Goal: Task Accomplishment & Management: Use online tool/utility

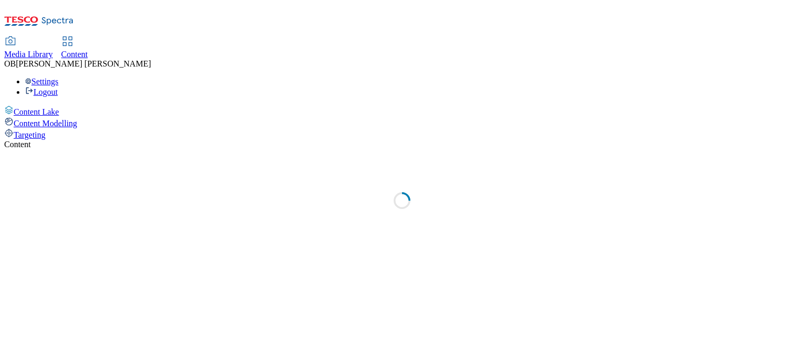
select select "ghs-[GEOGRAPHIC_DATA]"
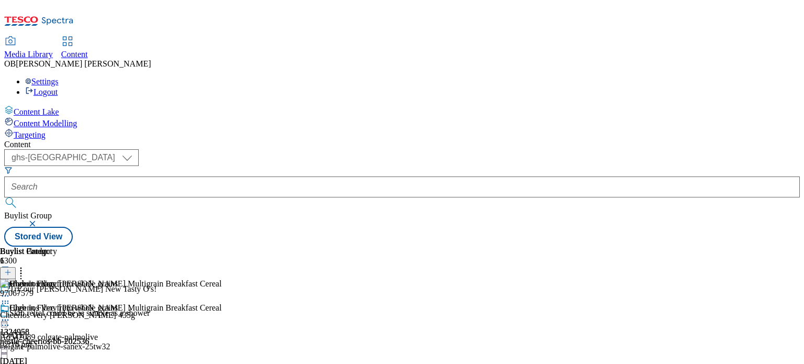
click at [10, 277] on line at bounding box center [7, 277] width 5 height 0
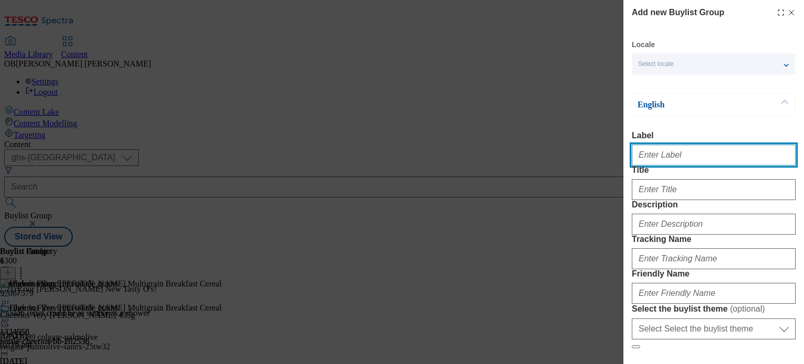
click at [703, 154] on input "Label" at bounding box center [713, 154] width 164 height 21
click at [675, 160] on input "Label" at bounding box center [713, 154] width 164 height 21
type input "1325068"
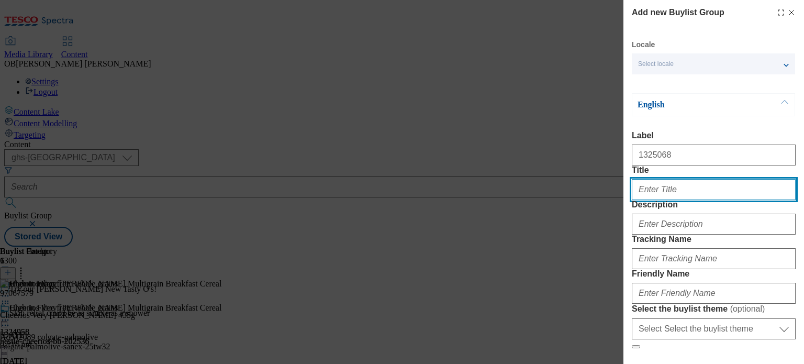
click at [744, 200] on input "Title" at bounding box center [713, 189] width 164 height 21
type input "Say yes to brilliant cleaning and fabulous fragrance"
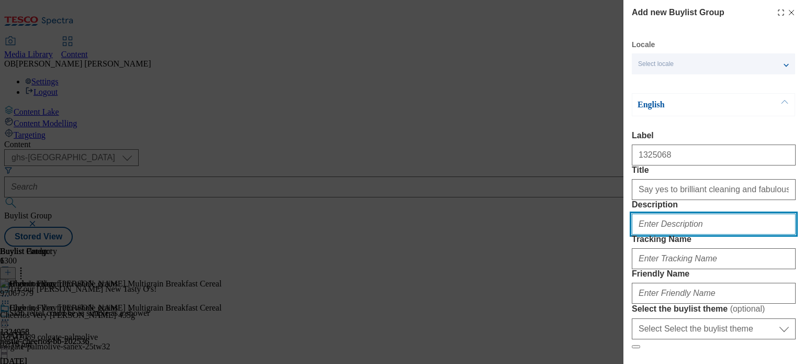
click at [692, 234] on input "Description" at bounding box center [713, 223] width 164 height 21
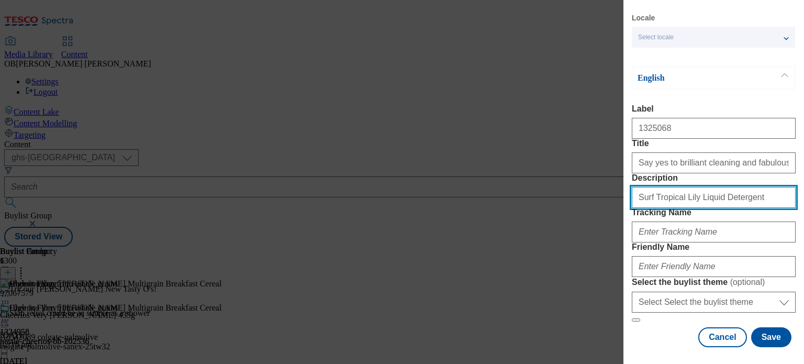
scroll to position [96, 0]
type input "Surf Tropical Lily Liquid Detergent"
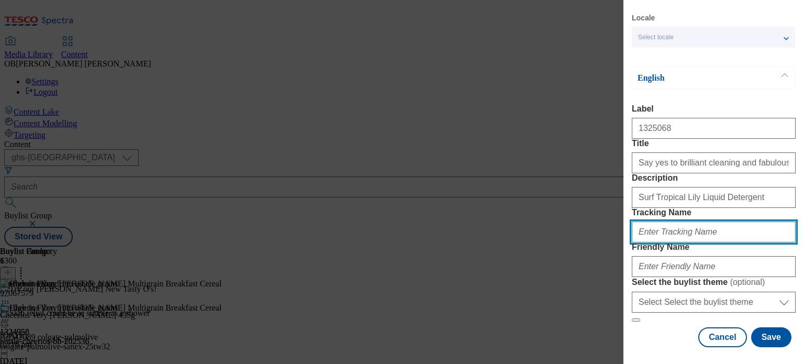
click at [703, 221] on input "Tracking Name" at bounding box center [713, 231] width 164 height 21
type input "DH_1325068"
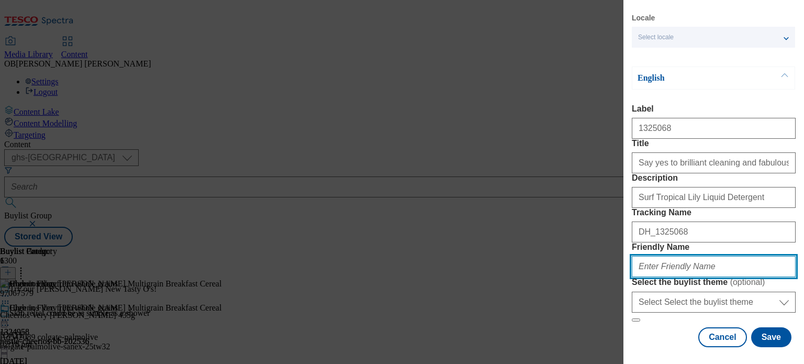
click at [688, 256] on input "Friendly Name" at bounding box center [713, 266] width 164 height 21
drag, startPoint x: 731, startPoint y: 241, endPoint x: 618, endPoint y: 244, distance: 113.6
click at [618, 244] on div "Add new Buylist Group Locale Select locale English Welsh English Label 1325068 …" at bounding box center [402, 182] width 804 height 364
type input "unilever-surf-bety-202536"
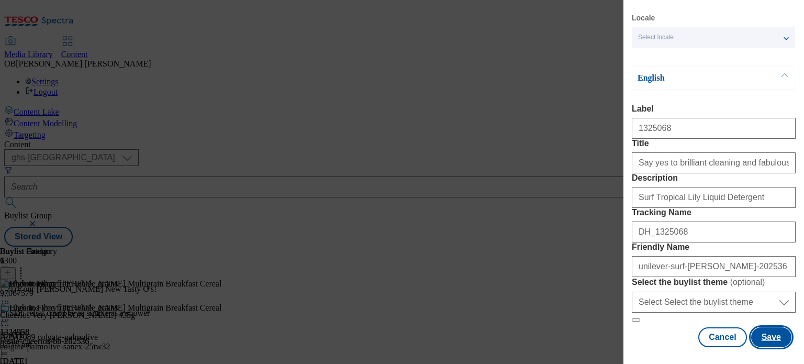
click at [768, 331] on button "Save" at bounding box center [771, 337] width 40 height 20
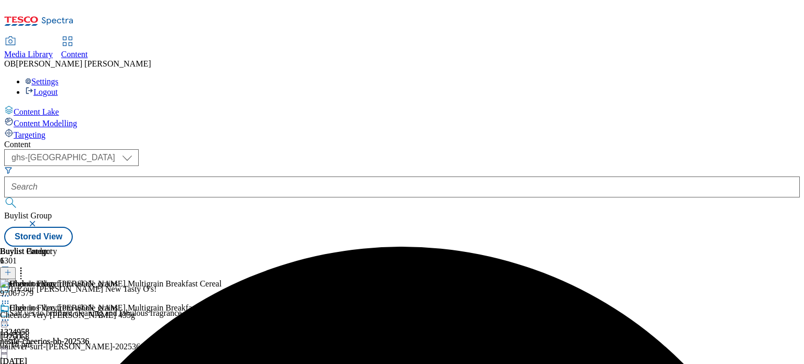
click at [192, 308] on div "Say yes to brilliant cleaning and fabulous fragrance 1325068 unilever-surf-bety…" at bounding box center [96, 344] width 192 height 72
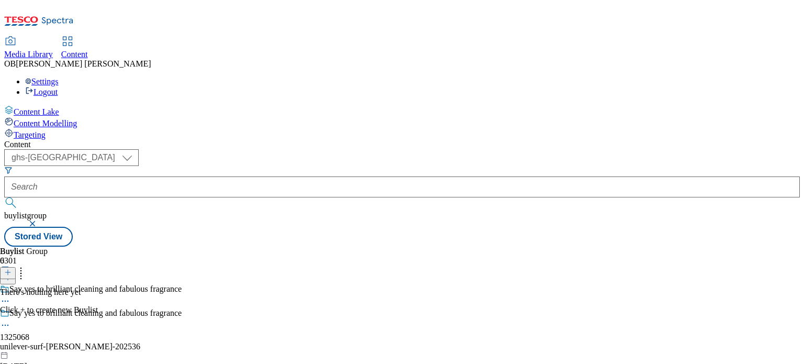
click at [12, 268] on icon at bounding box center [7, 271] width 7 height 7
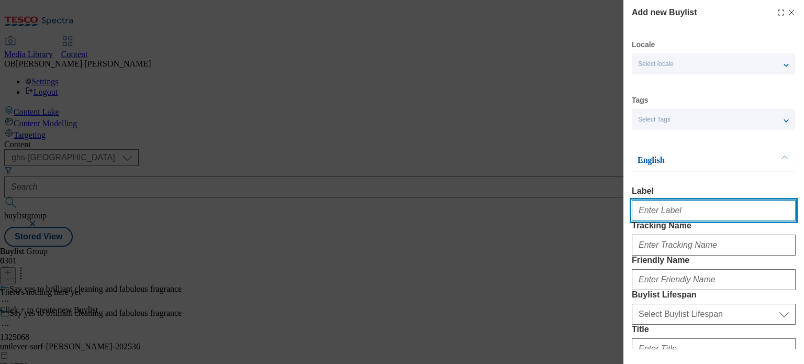
click at [676, 216] on input "Label" at bounding box center [713, 210] width 164 height 21
type input "1325068"
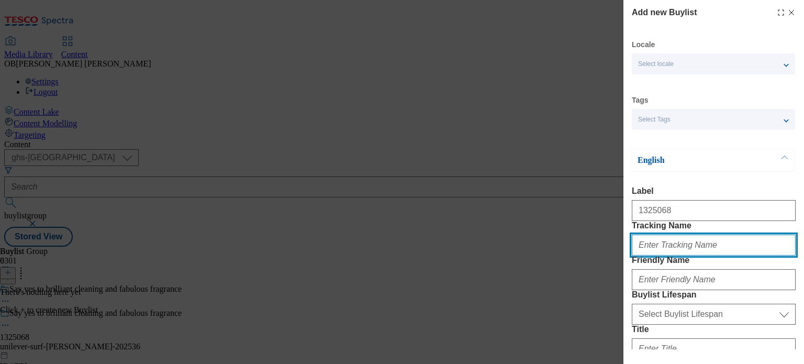
click at [691, 255] on input "Tracking Name" at bounding box center [713, 244] width 164 height 21
type input "DH_1325068"
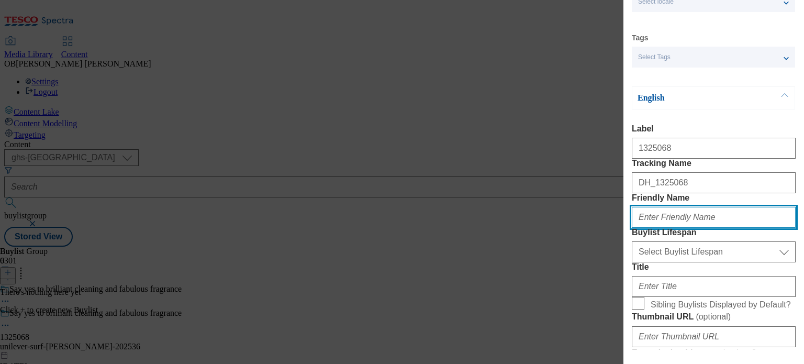
click at [686, 228] on input "Friendly Name" at bounding box center [713, 217] width 164 height 21
paste input "unilever-surf-bety-202536"
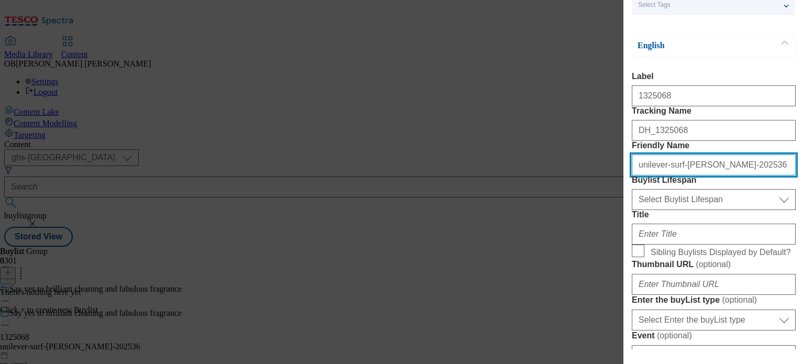
scroll to position [119, 0]
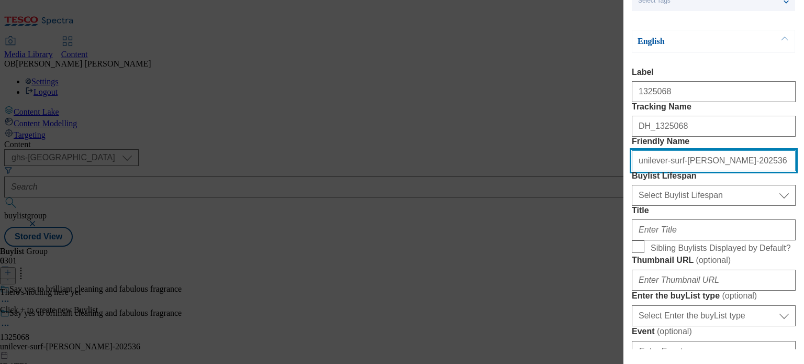
type input "unilever-surf-bety-202536"
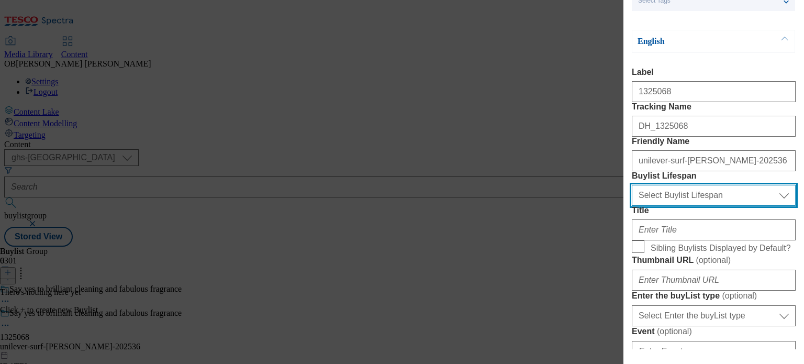
click at [718, 206] on select "Select Buylist Lifespan evergreen seasonal tactical" at bounding box center [713, 195] width 164 height 21
select select "evergreen"
click at [631, 206] on select "Select Buylist Lifespan evergreen seasonal tactical" at bounding box center [713, 195] width 164 height 21
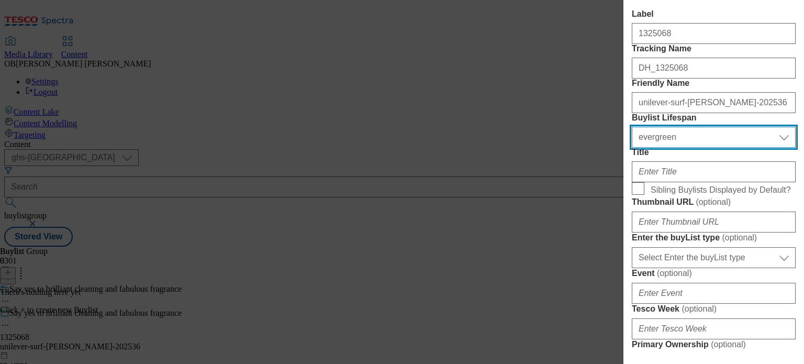
scroll to position [186, 0]
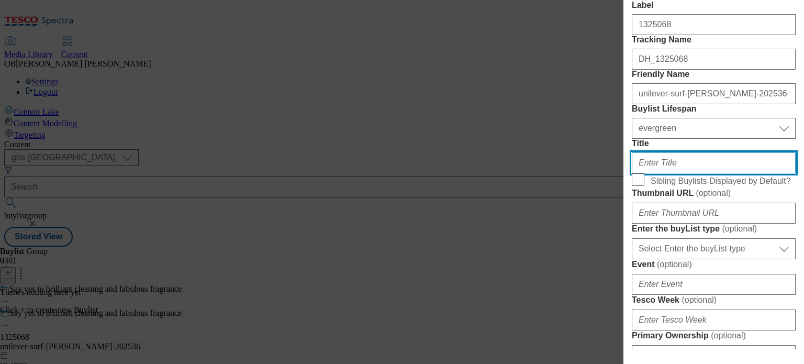
click at [697, 173] on input "Title" at bounding box center [713, 162] width 164 height 21
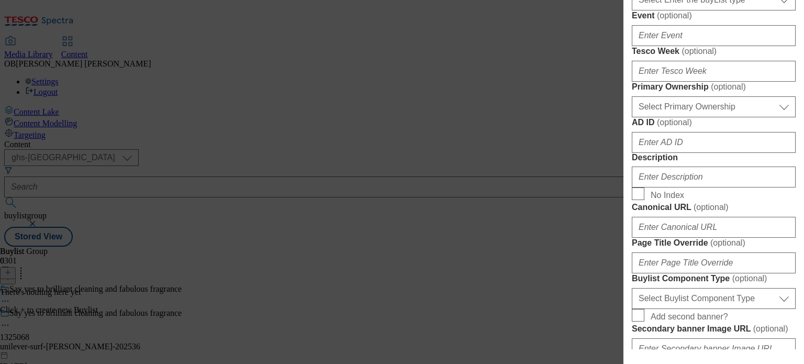
scroll to position [433, 0]
type input "Surf Tropical Lily Liquid Detergent"
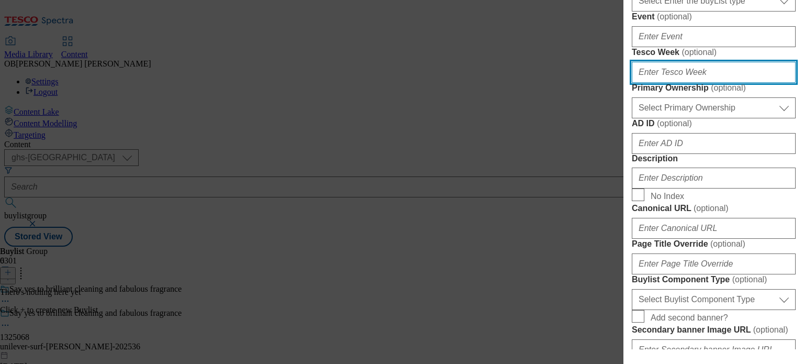
click at [688, 83] on input "Tesco Week ( optional )" at bounding box center [713, 72] width 164 height 21
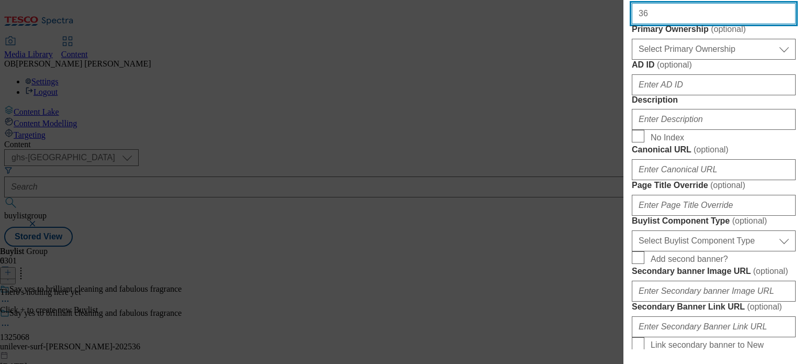
type input "36"
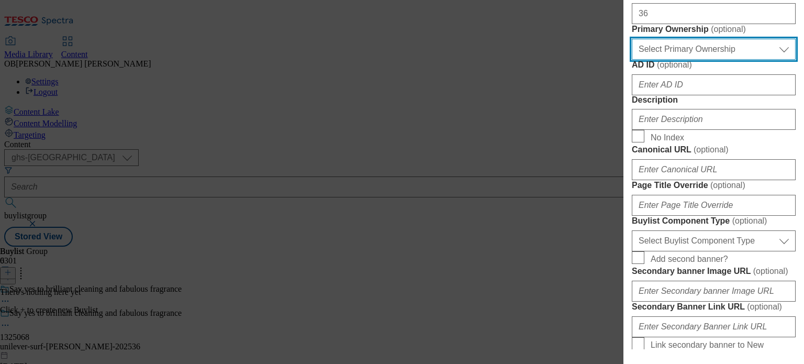
click at [695, 60] on select "Select Primary Ownership tesco dunnhumby" at bounding box center [713, 49] width 164 height 21
select select "dunnhumby"
click at [631, 60] on select "Select Primary Ownership tesco dunnhumby" at bounding box center [713, 49] width 164 height 21
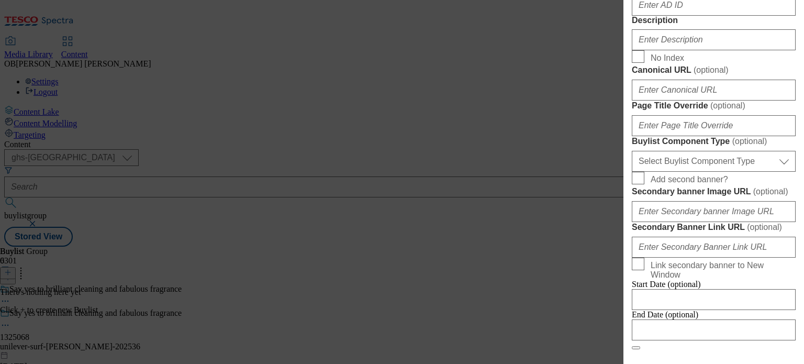
scroll to position [574, 0]
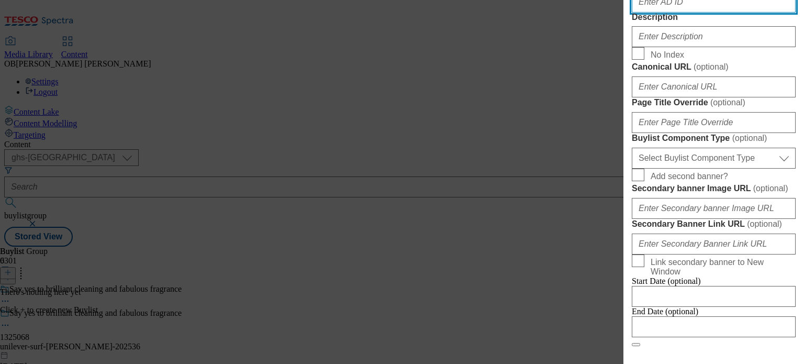
click at [699, 13] on input "AD ID ( optional )" at bounding box center [713, 2] width 164 height 21
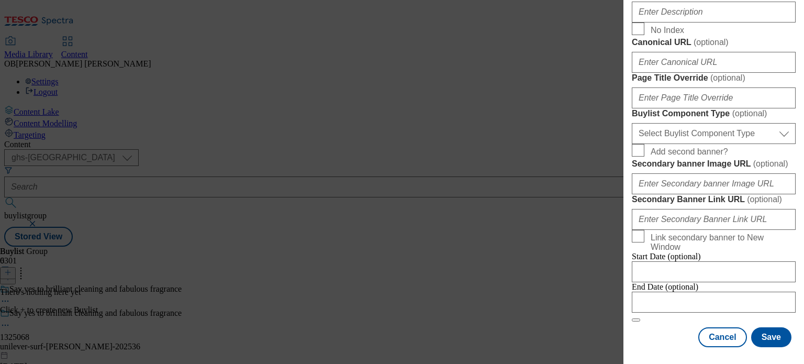
scroll to position [649, 0]
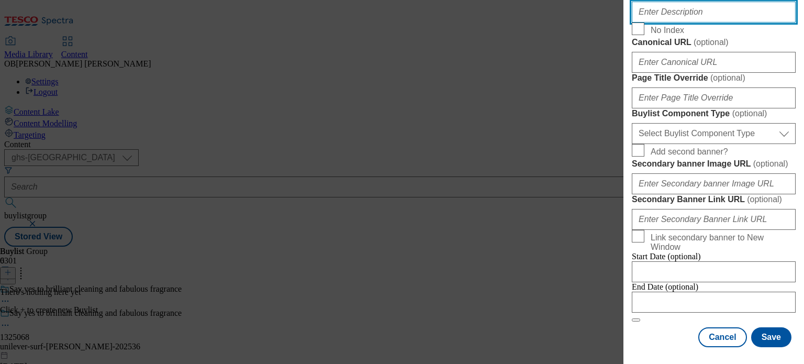
click at [697, 22] on input "Description" at bounding box center [713, 12] width 164 height 21
type input "Surf Tropical Lily Liquid Detergent"
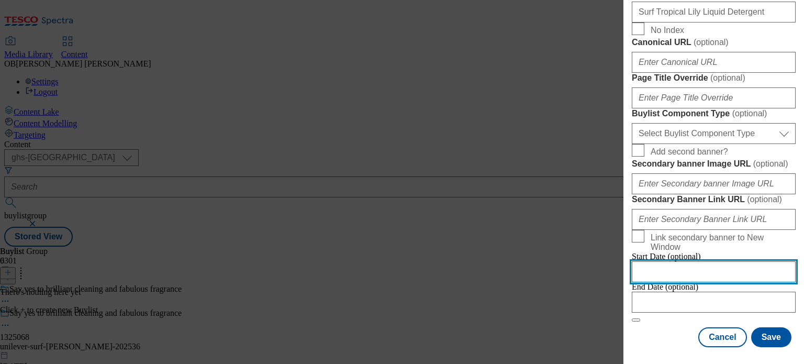
click at [714, 261] on input "Modal" at bounding box center [713, 271] width 164 height 21
select select "2025"
select select "September"
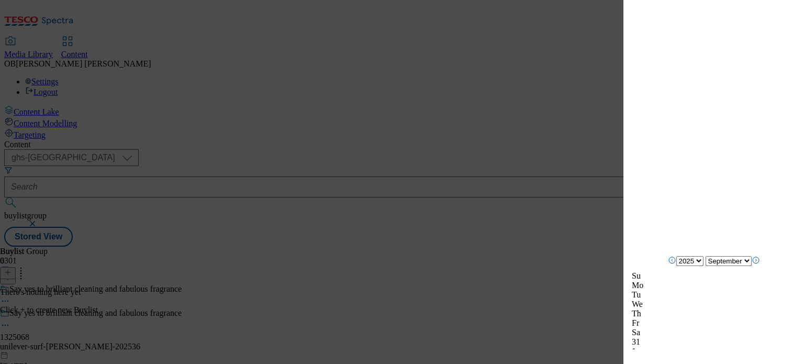
scroll to position [2821, 0]
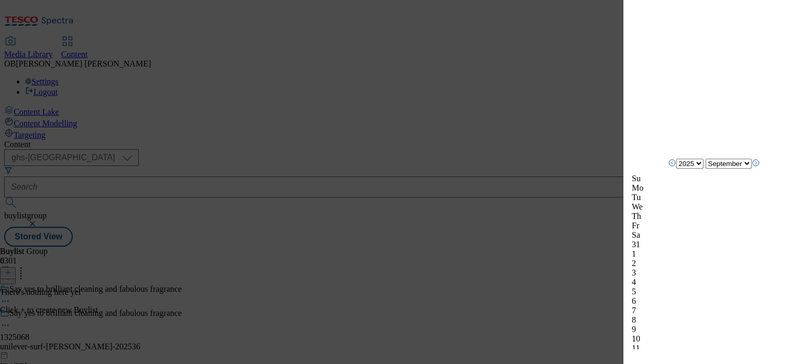
scroll to position [1083, 0]
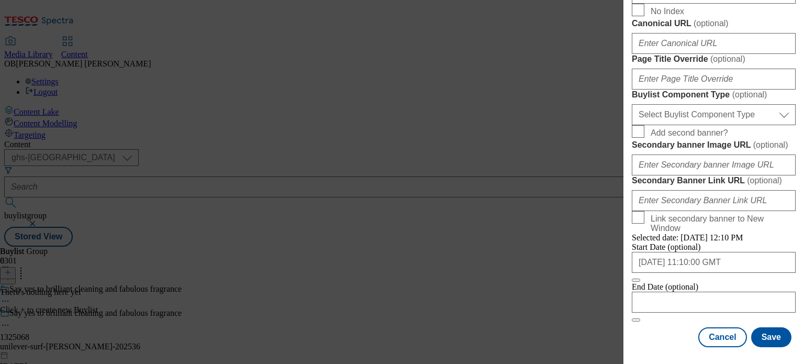
scroll to position [987, 0]
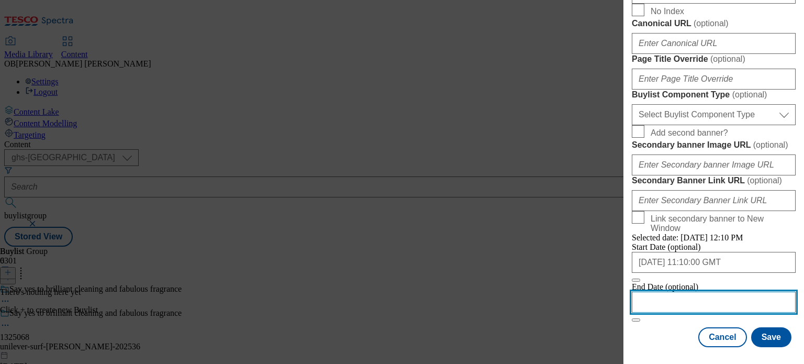
click at [728, 294] on input "Modal" at bounding box center [713, 301] width 164 height 21
select select "2025"
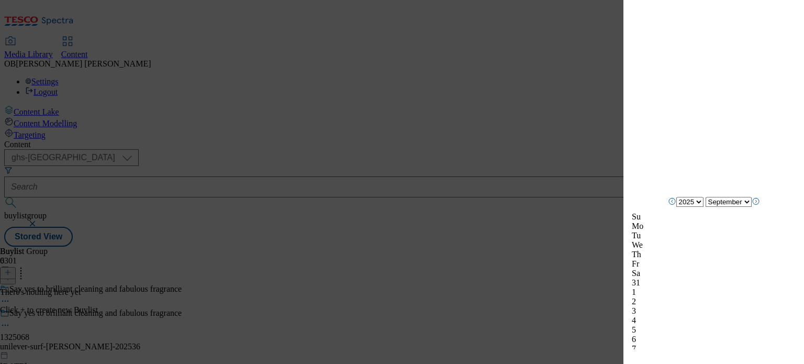
scroll to position [1103, 0]
click at [760, 196] on icon "Next Month" at bounding box center [755, 192] width 8 height 8
click at [760, 205] on icon "Next Month" at bounding box center [755, 201] width 8 height 8
select select "December"
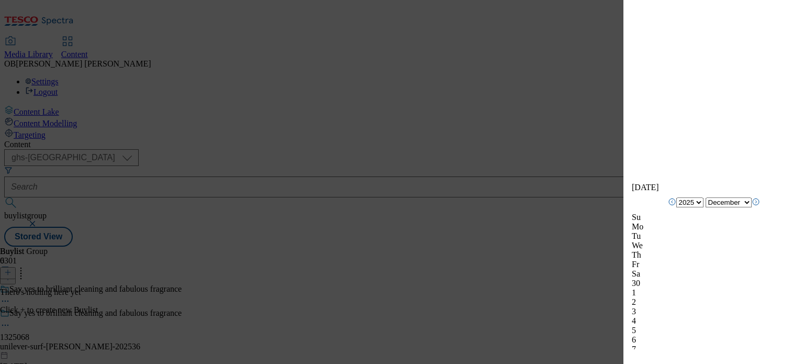
click at [793, 217] on div "Add new Buylist Locale Select locale English Welsh Tags Select Tags fnf marketp…" at bounding box center [713, 174] width 180 height 349
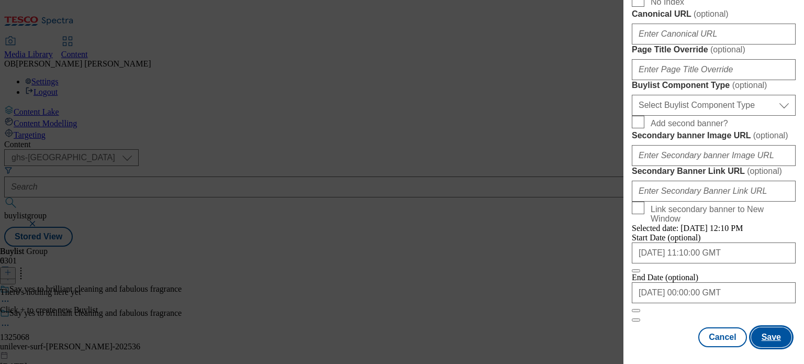
click at [770, 327] on button "Save" at bounding box center [771, 337] width 40 height 20
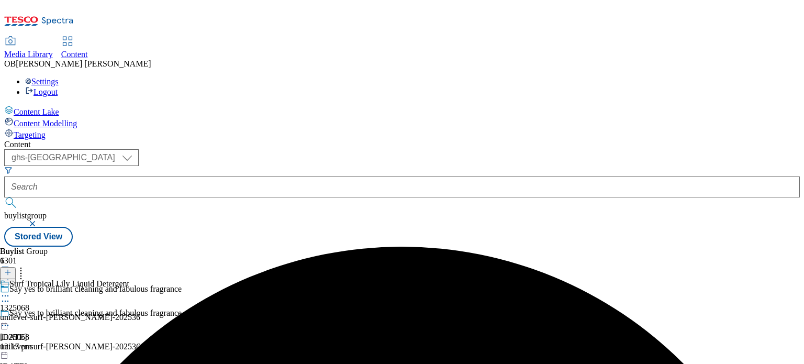
click at [10, 290] on icon at bounding box center [5, 295] width 10 height 10
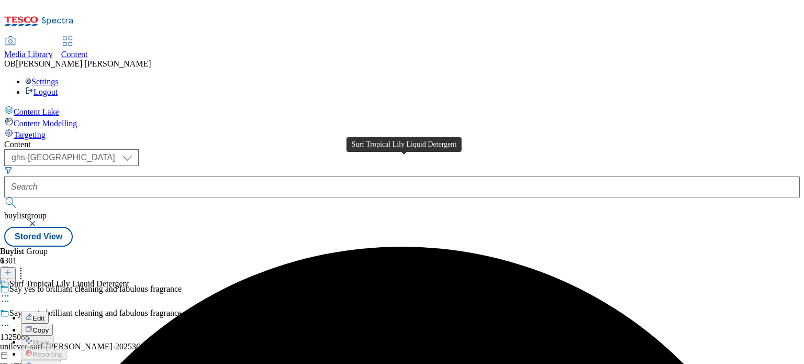
click at [129, 279] on div "Surf Tropical Lily Liquid Detergent" at bounding box center [69, 283] width 120 height 9
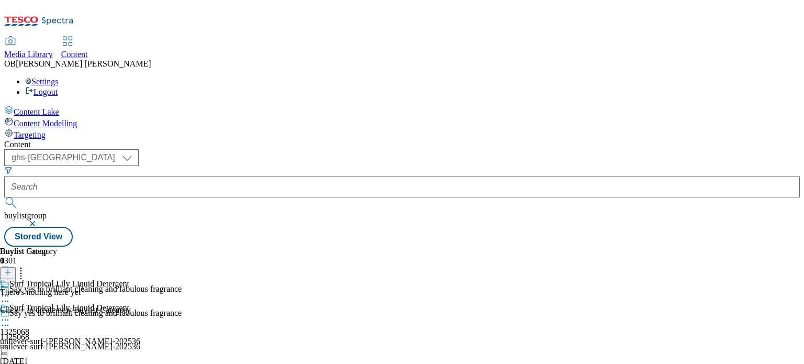
click at [12, 268] on icon at bounding box center [7, 271] width 7 height 7
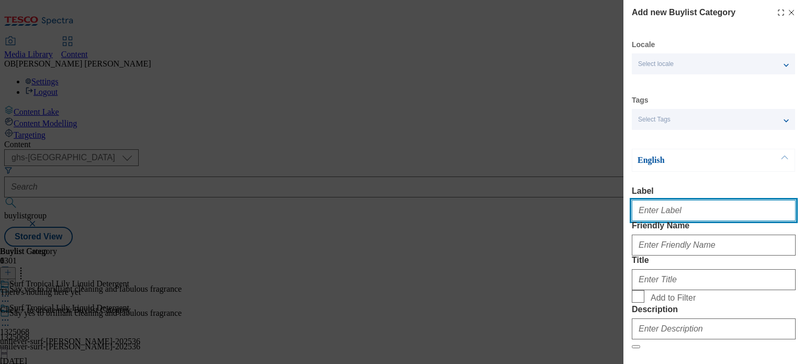
click at [686, 213] on input "Label" at bounding box center [713, 210] width 164 height 21
type input "1325068"
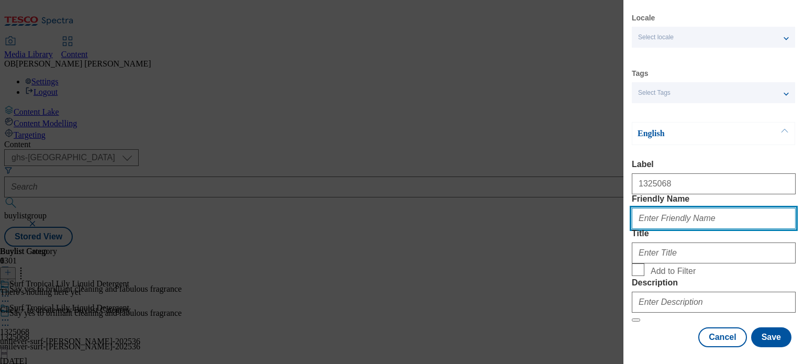
click at [694, 208] on input "Friendly Name" at bounding box center [713, 218] width 164 height 21
type input "unilever-surf-bety-202536"
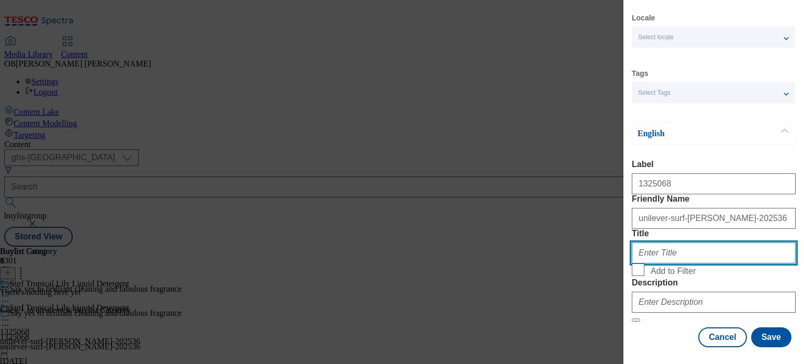
click at [700, 246] on input "Title" at bounding box center [713, 252] width 164 height 21
type input "Say yes to brilliant cleaning and fabulous fragrance"
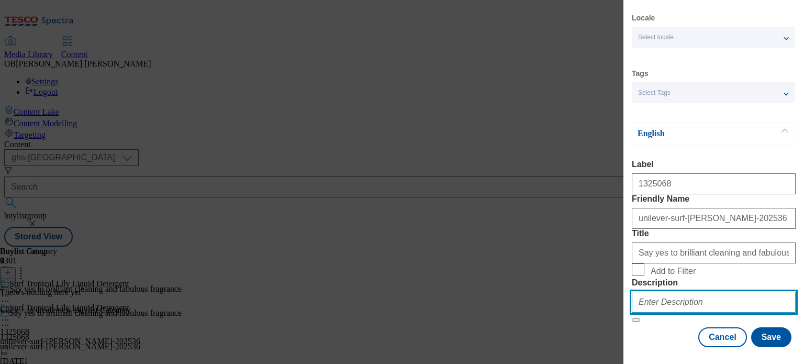
click at [716, 291] on input "Description" at bounding box center [713, 301] width 164 height 21
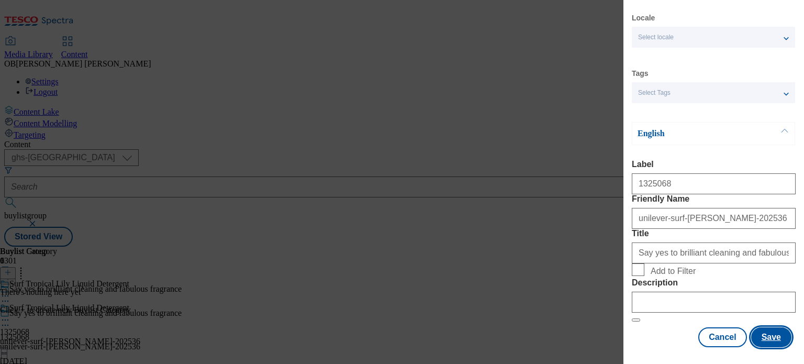
click at [766, 330] on button "Save" at bounding box center [771, 337] width 40 height 20
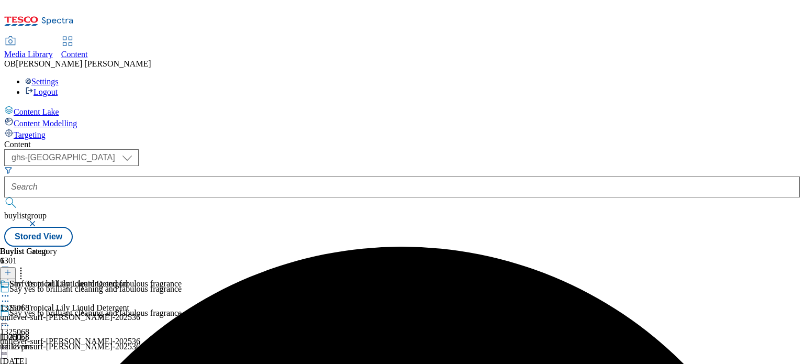
click at [10, 290] on icon at bounding box center [5, 295] width 10 height 10
click at [745, 246] on div "Buylist Group 6301 Say yes to brilliant cleaning and fabulous fragrance Say yes…" at bounding box center [401, 246] width 795 height 0
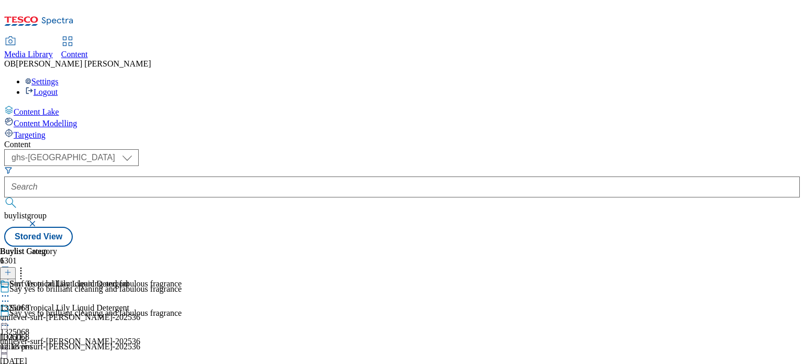
click at [182, 279] on div "Say yes to brilliant cleaning and fabulous fragrance 1325068 unilever-surf-bety…" at bounding box center [91, 315] width 182 height 72
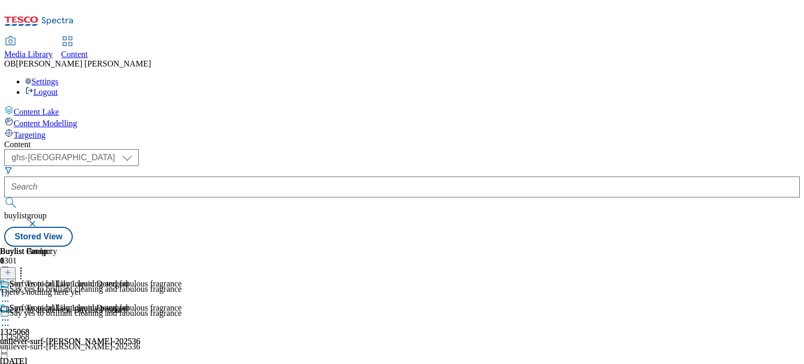
scroll to position [0, 125]
click at [12, 268] on icon at bounding box center [7, 271] width 7 height 7
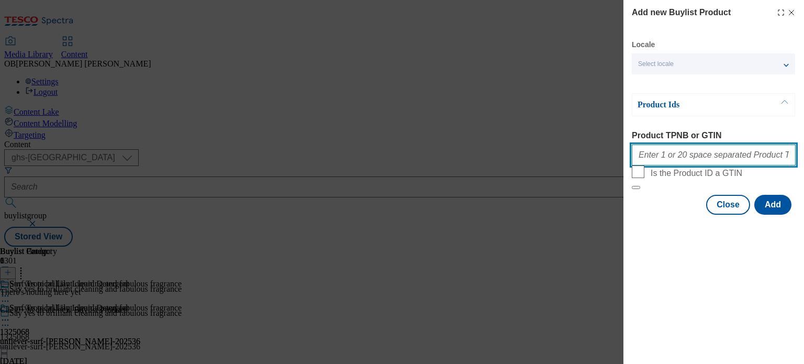
click at [678, 161] on input "Product TPNB or GTIN" at bounding box center [713, 154] width 164 height 21
paste input "93601403"
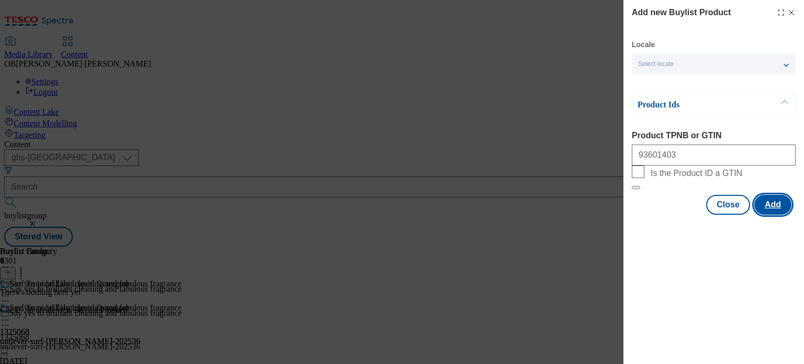
click at [769, 214] on button "Add" at bounding box center [772, 205] width 37 height 20
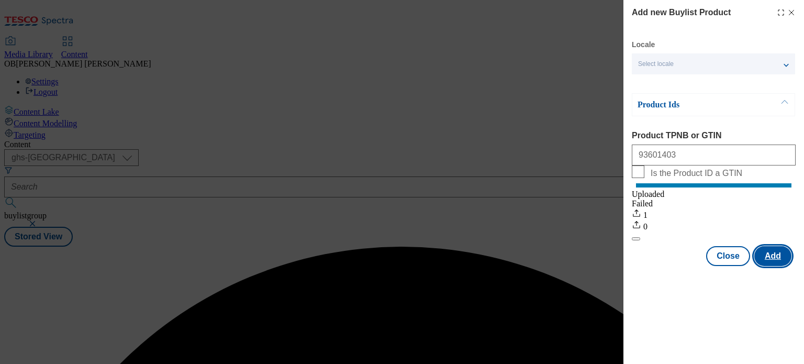
scroll to position [0, 0]
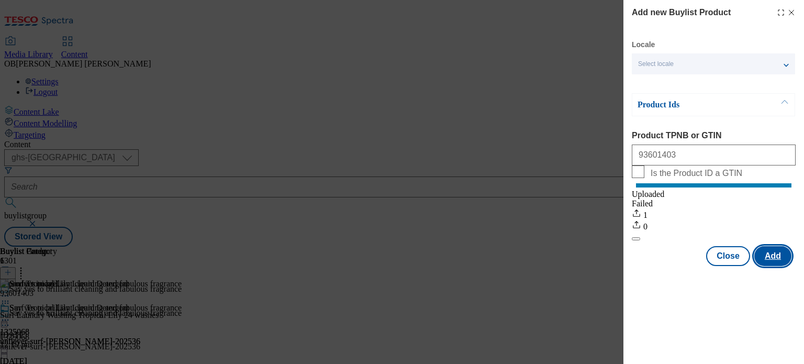
click at [776, 266] on button "Add" at bounding box center [772, 256] width 37 height 20
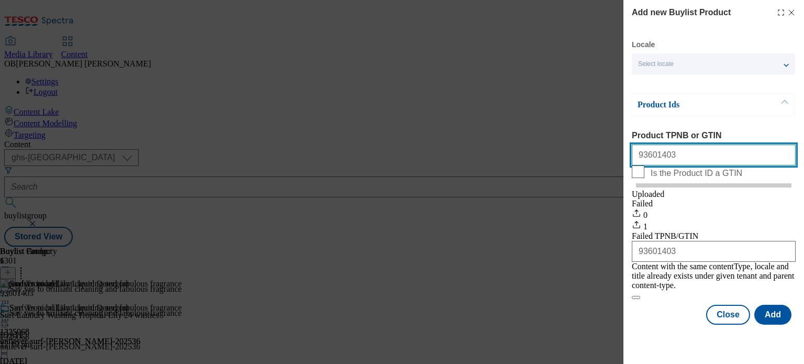
drag, startPoint x: 697, startPoint y: 157, endPoint x: 627, endPoint y: 163, distance: 70.8
click at [627, 163] on div "Add new Buylist Product Locale Select locale English Welsh Product Ids Product …" at bounding box center [713, 163] width 180 height 326
paste input "550094 93348737"
type input "93550094 93348737"
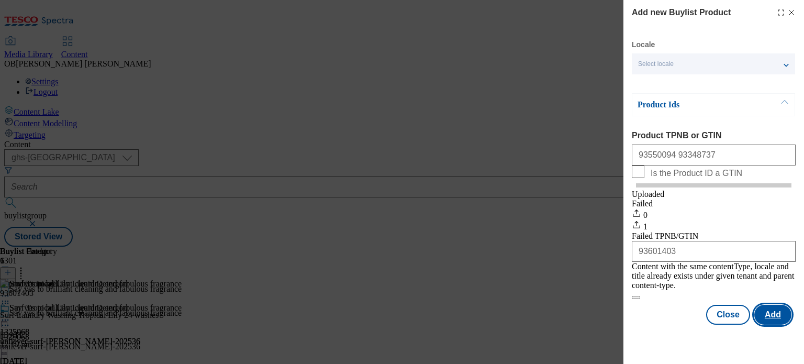
click at [778, 309] on button "Add" at bounding box center [772, 314] width 37 height 20
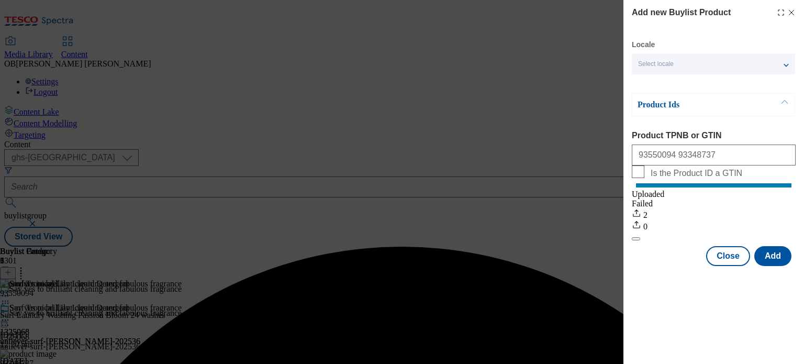
click at [790, 246] on div "Success - Job created 71bf2cf3-d78a-4f5c-a6e1-8b973a03d653 successfully" at bounding box center [401, 246] width 795 height 0
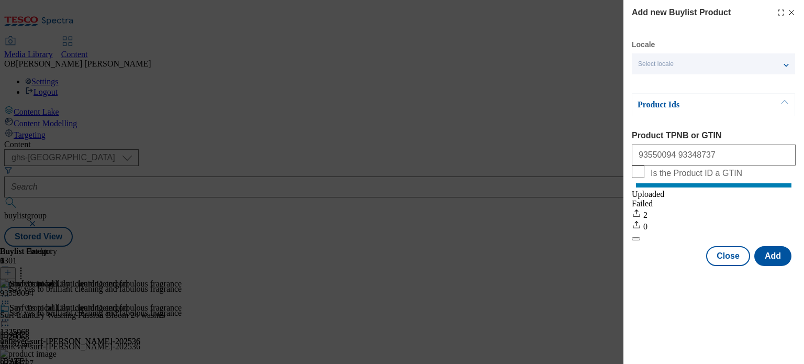
click at [791, 13] on line "Modal" at bounding box center [791, 12] width 5 height 5
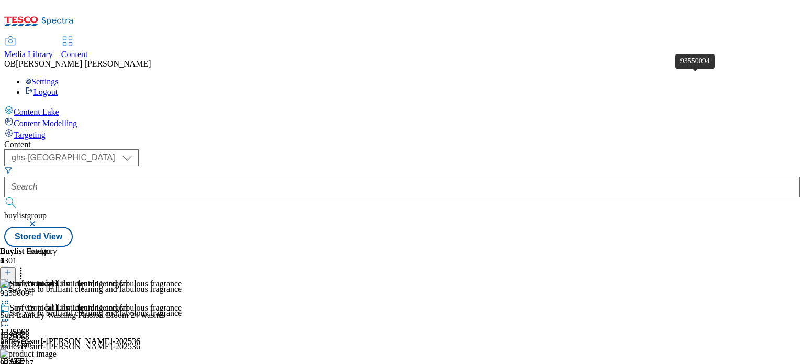
scroll to position [69, 0]
click at [26, 265] on icon at bounding box center [21, 270] width 10 height 10
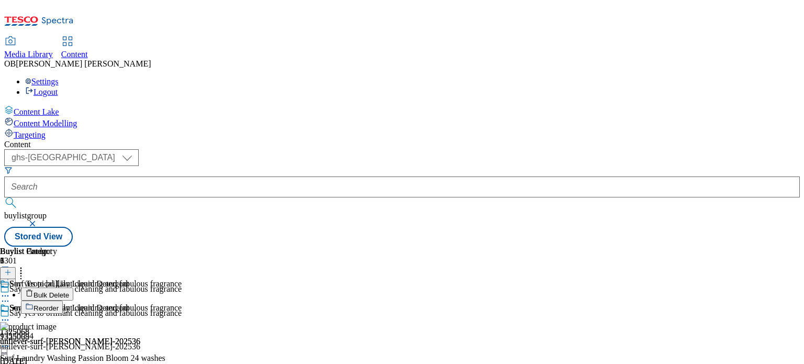
click at [63, 300] on button "Reorder" at bounding box center [42, 306] width 42 height 13
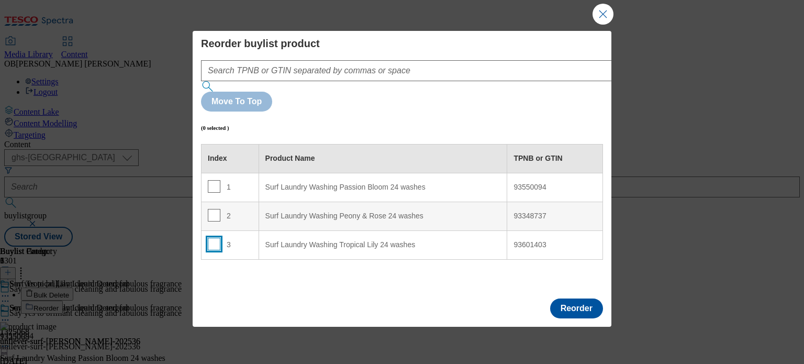
click at [211, 237] on input "Modal" at bounding box center [214, 243] width 13 height 13
checkbox input "true"
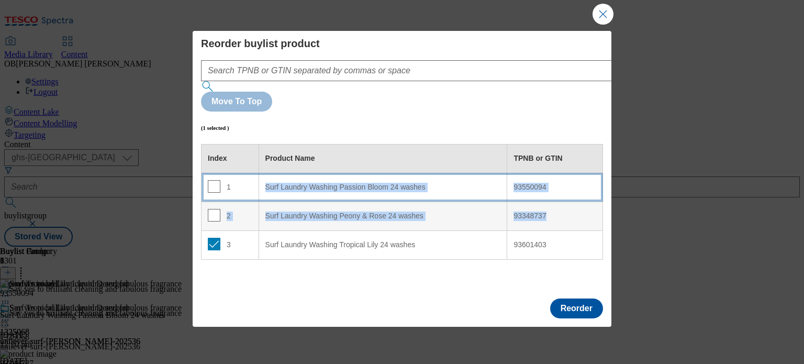
drag, startPoint x: 253, startPoint y: 199, endPoint x: 260, endPoint y: 129, distance: 70.4
click at [260, 173] on tbody "1 Surf Laundry Washing Passion Bloom 24 washes 93550094 2 Surf Laundry Washing …" at bounding box center [401, 216] width 401 height 86
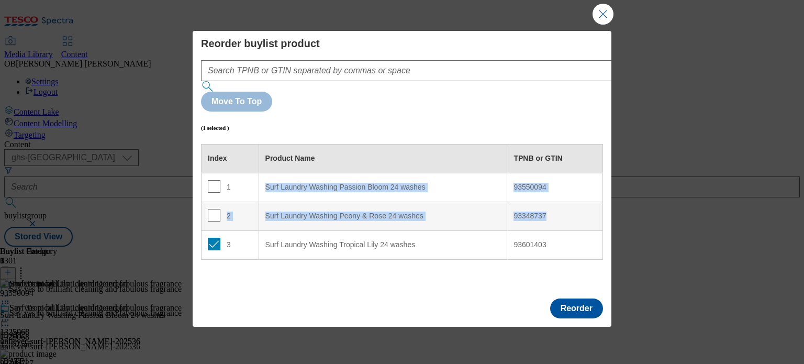
click at [249, 237] on div "3" at bounding box center [230, 244] width 44 height 15
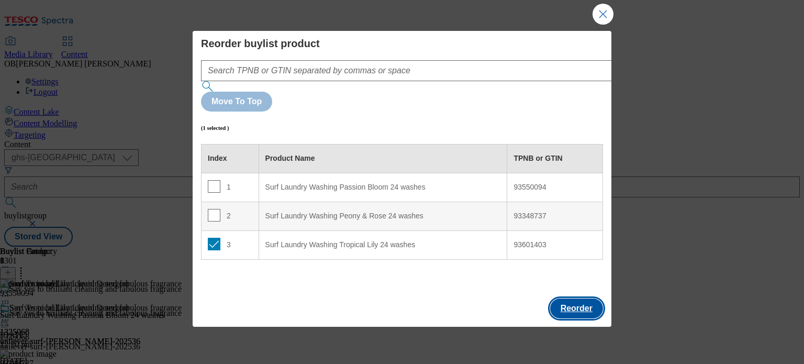
click at [557, 298] on button "Reorder" at bounding box center [576, 308] width 53 height 20
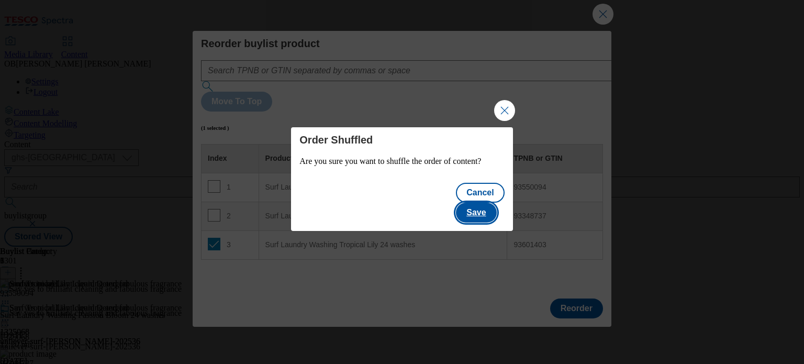
click at [489, 207] on button "Save" at bounding box center [476, 212] width 40 height 20
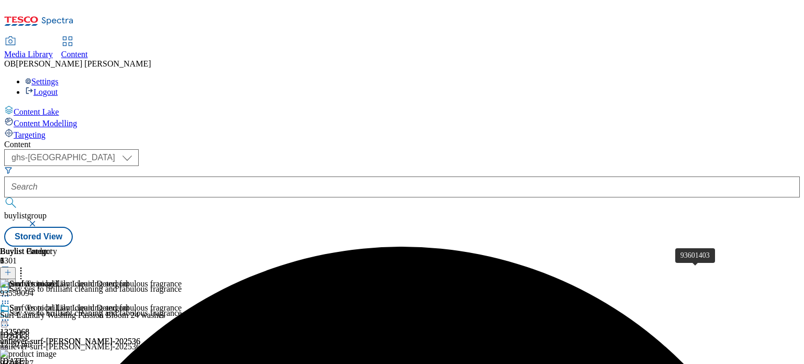
scroll to position [0, 0]
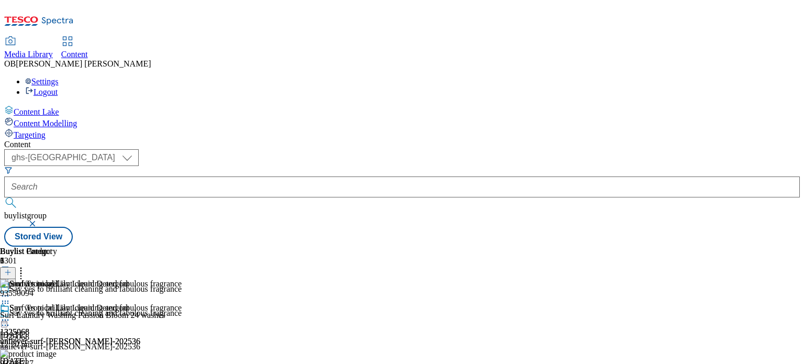
click at [26, 265] on icon at bounding box center [21, 270] width 10 height 10
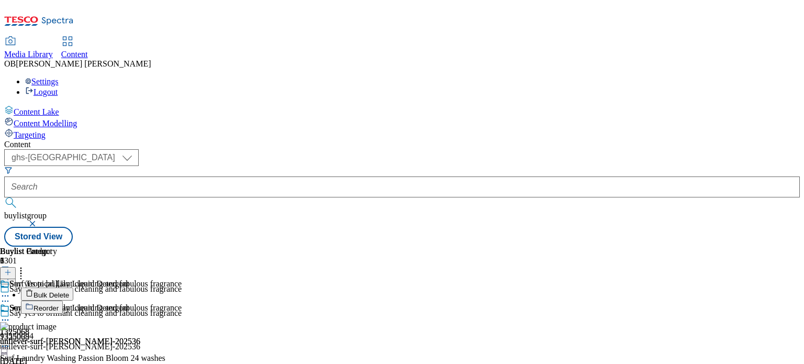
click at [63, 300] on button "Reorder" at bounding box center [42, 306] width 42 height 13
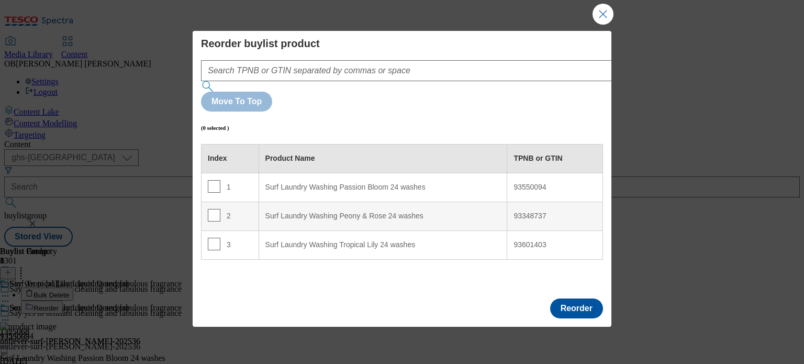
click at [515, 240] on div "93601403" at bounding box center [554, 244] width 83 height 9
click at [551, 240] on div "93601403" at bounding box center [554, 244] width 83 height 9
click at [227, 230] on td "3" at bounding box center [230, 244] width 58 height 29
click at [211, 237] on input "Modal" at bounding box center [214, 243] width 13 height 13
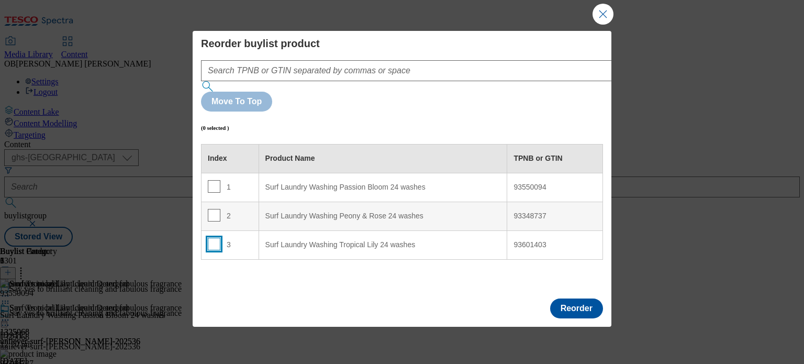
checkbox input "true"
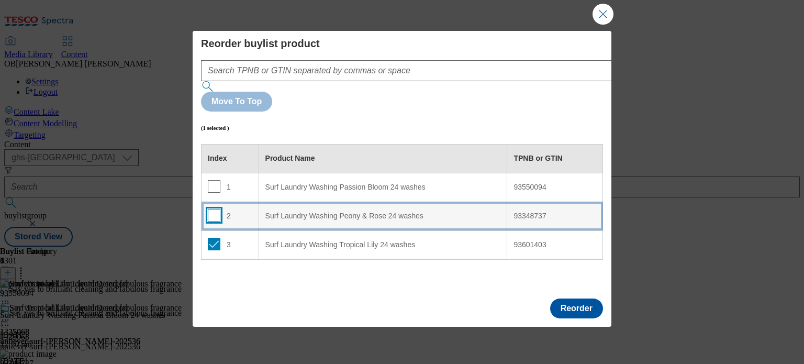
click at [215, 209] on input "Modal" at bounding box center [214, 215] width 13 height 13
checkbox input "true"
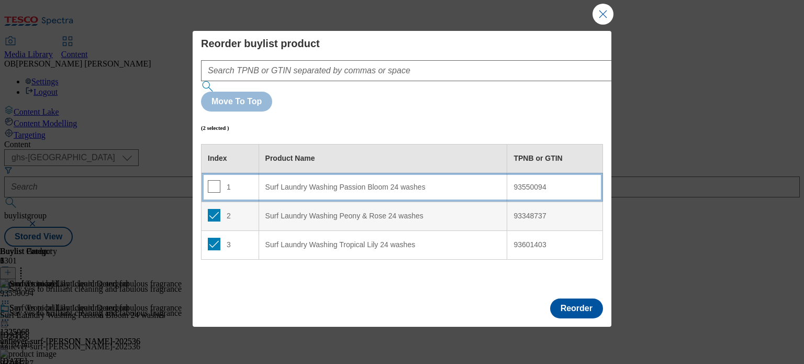
click at [218, 180] on div "1" at bounding box center [230, 187] width 44 height 15
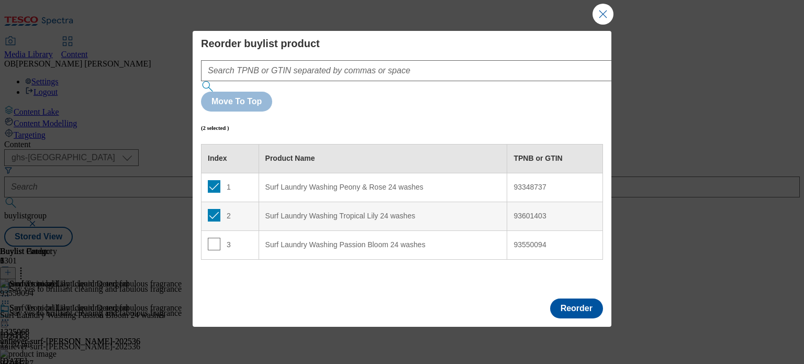
click at [247, 230] on div "Index Product Name TPNB or GTIN 1 Surf Laundry Washing Peony & Rose 24 washes 9…" at bounding box center [402, 265] width 402 height 243
click at [597, 17] on button "Close Modal" at bounding box center [602, 14] width 21 height 21
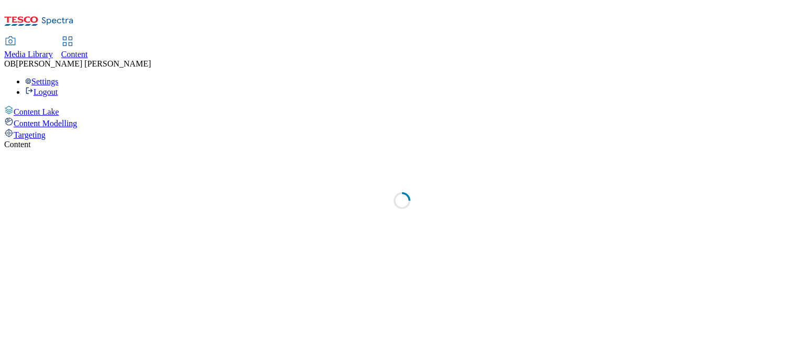
select select "ghs-[GEOGRAPHIC_DATA]"
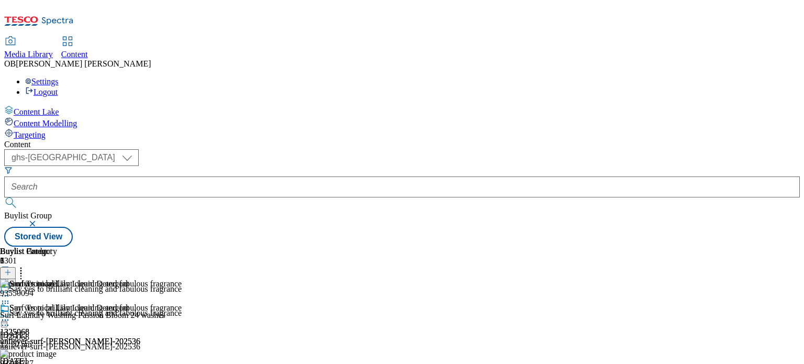
scroll to position [0, 0]
click at [165, 246] on header "Buylist Product 3" at bounding box center [82, 262] width 165 height 32
click at [26, 265] on icon at bounding box center [21, 270] width 10 height 10
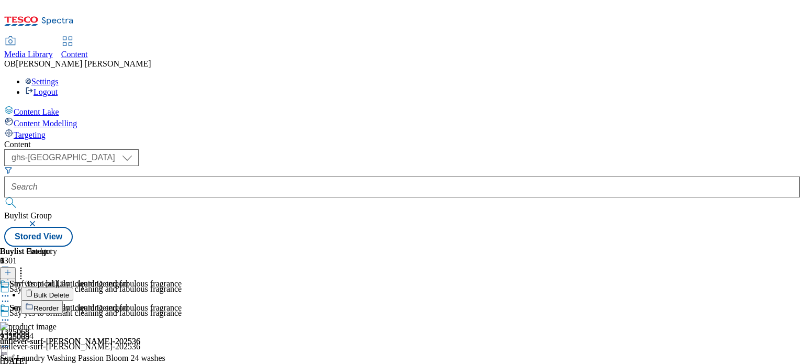
click at [63, 300] on button "Reorder" at bounding box center [42, 306] width 42 height 13
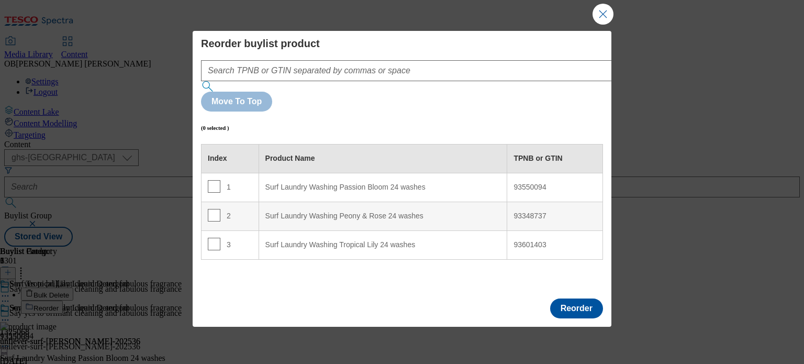
click at [469, 230] on "Surf Laundry Washing Tropical Lily 24 washes" at bounding box center [382, 244] width 248 height 29
click at [217, 209] on input "Modal" at bounding box center [214, 215] width 13 height 13
checkbox input "true"
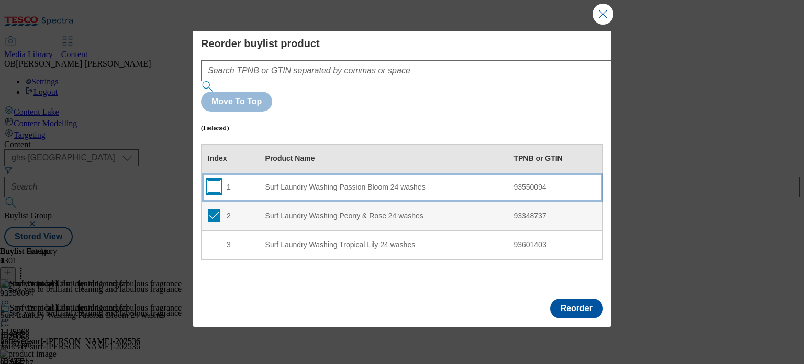
click at [216, 180] on input "Modal" at bounding box center [214, 186] width 13 height 13
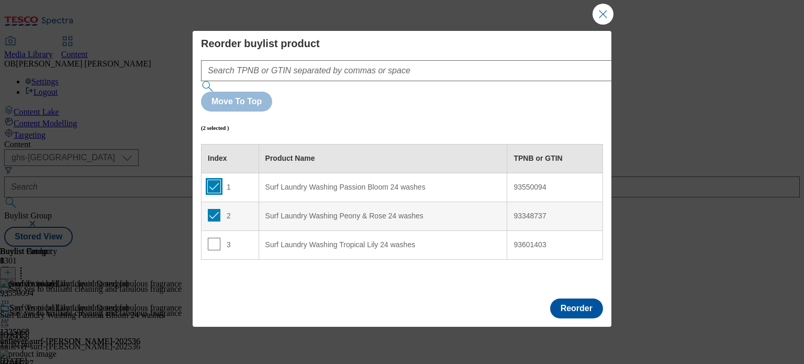
click at [214, 180] on input "Modal" at bounding box center [214, 186] width 13 height 13
checkbox input "false"
click at [212, 201] on td "2" at bounding box center [230, 215] width 58 height 29
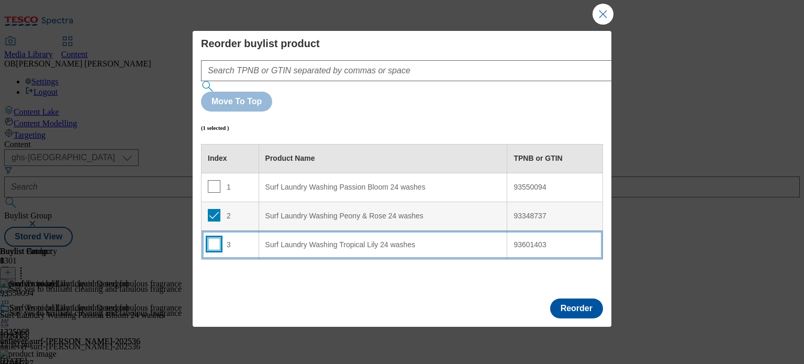
click at [215, 237] on input "Modal" at bounding box center [214, 243] width 13 height 13
checkbox input "true"
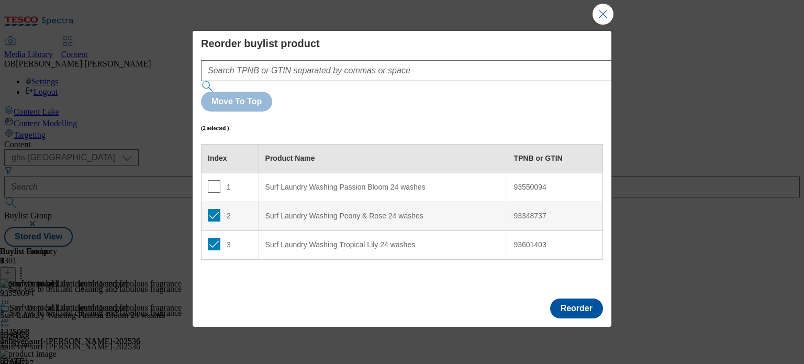
click at [214, 201] on td "2" at bounding box center [230, 215] width 58 height 29
click at [211, 209] on input "Modal" at bounding box center [214, 215] width 13 height 13
checkbox input "false"
click at [224, 125] on h6 "(1 selected )" at bounding box center [215, 128] width 28 height 6
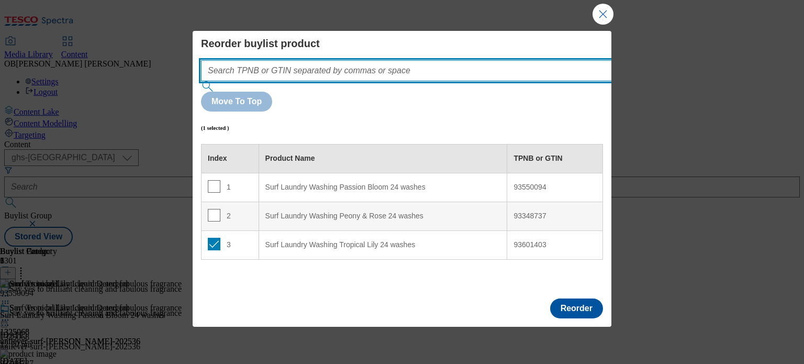
click at [314, 72] on input "Modal" at bounding box center [422, 70] width 442 height 21
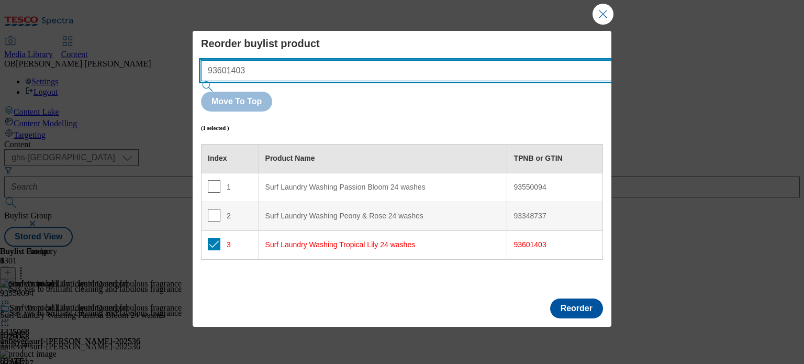
type input "93601403"
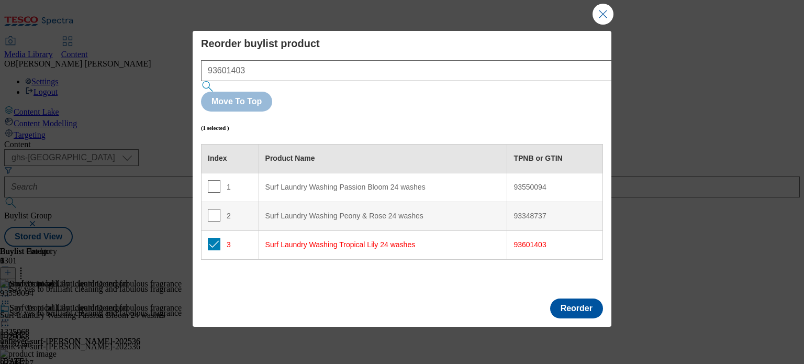
click at [439, 254] on div "Index Product Name TPNB or GTIN 1 Surf Laundry Washing Passion Bloom 24 washes …" at bounding box center [402, 265] width 402 height 243
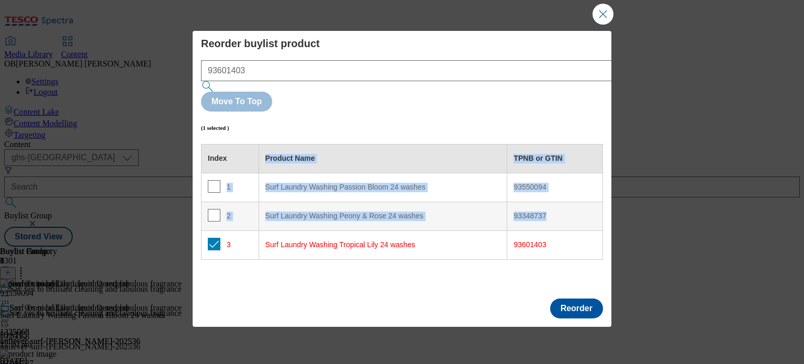
drag, startPoint x: 252, startPoint y: 195, endPoint x: 252, endPoint y: 117, distance: 78.5
click at [252, 144] on table "Index Product Name TPNB or GTIN 1 Surf Laundry Washing Passion Bloom 24 washes …" at bounding box center [402, 202] width 402 height 116
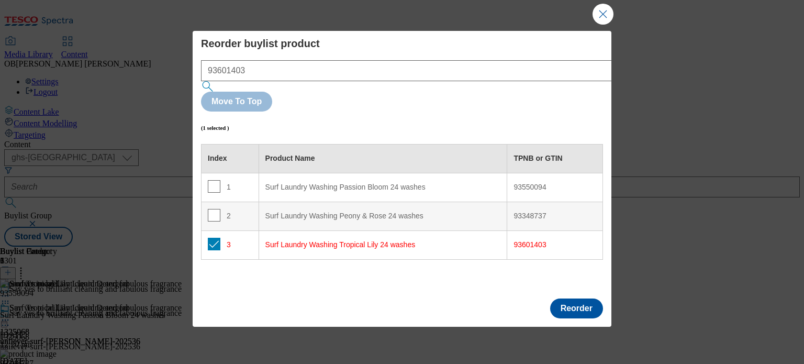
click at [285, 240] on div "Surf Laundry Washing Tropical Lily 24 washes" at bounding box center [382, 244] width 235 height 9
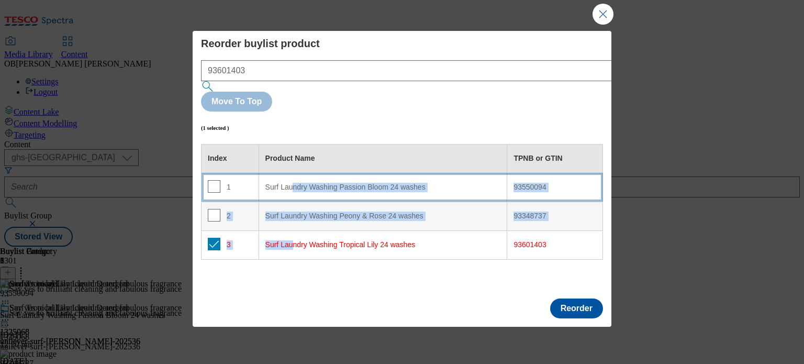
drag, startPoint x: 290, startPoint y: 197, endPoint x: 293, endPoint y: 137, distance: 59.7
click at [293, 173] on tbody "1 Surf Laundry Washing Passion Bloom 24 washes 93550094 2 Surf Laundry Washing …" at bounding box center [401, 216] width 401 height 86
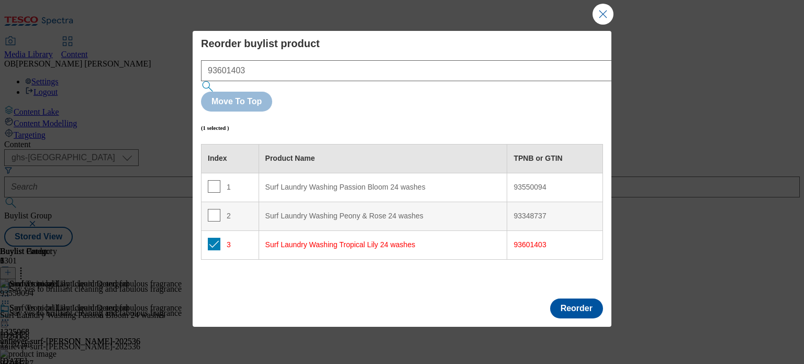
click at [327, 230] on "Surf Laundry Washing Tropical Lily 24 washes" at bounding box center [382, 244] width 248 height 29
click at [338, 240] on div "Surf Laundry Washing Tropical Lily 24 washes" at bounding box center [382, 244] width 235 height 9
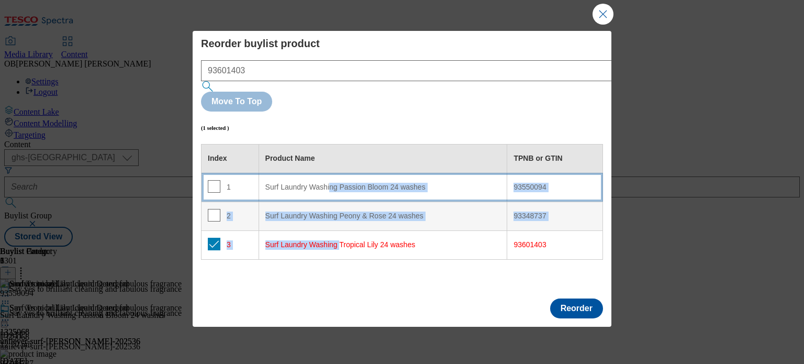
drag, startPoint x: 338, startPoint y: 196, endPoint x: 329, endPoint y: 125, distance: 71.8
click at [329, 173] on tbody "1 Surf Laundry Washing Passion Bloom 24 washes 93550094 2 Surf Laundry Washing …" at bounding box center [401, 216] width 401 height 86
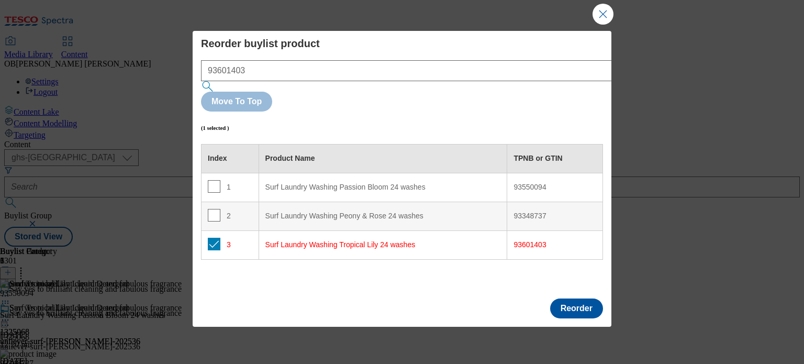
click at [375, 245] on div "Index Product Name TPNB or GTIN 1 Surf Laundry Washing Passion Bloom 24 washes …" at bounding box center [402, 265] width 402 height 243
click at [582, 298] on button "Reorder" at bounding box center [576, 308] width 53 height 20
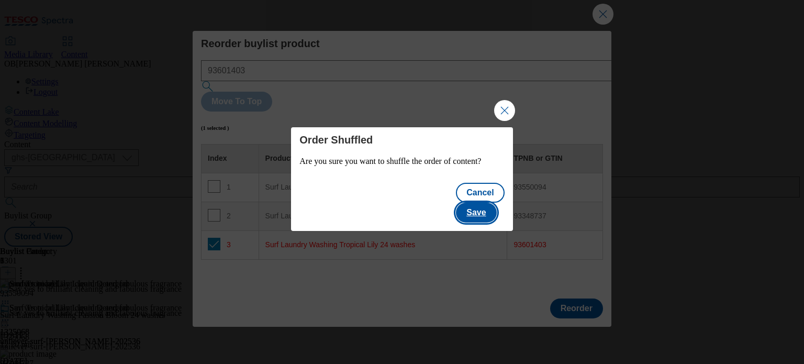
click at [490, 205] on button "Save" at bounding box center [476, 212] width 40 height 20
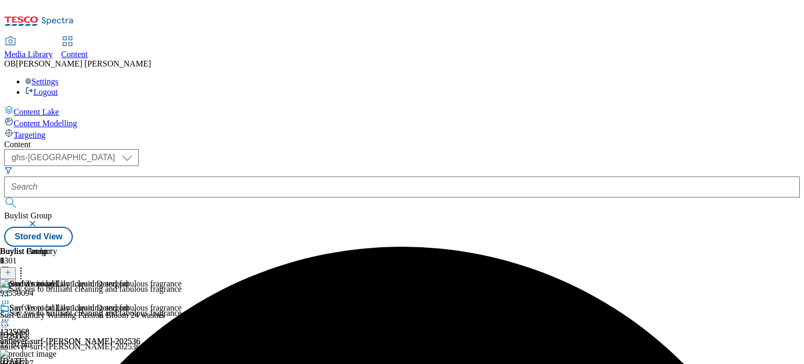
scroll to position [120, 0]
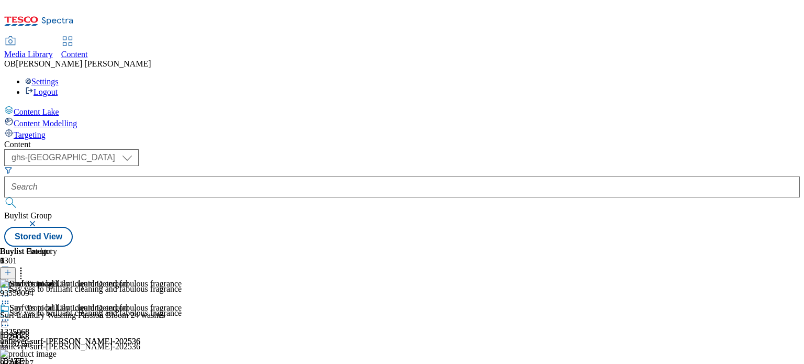
scroll to position [14, 0]
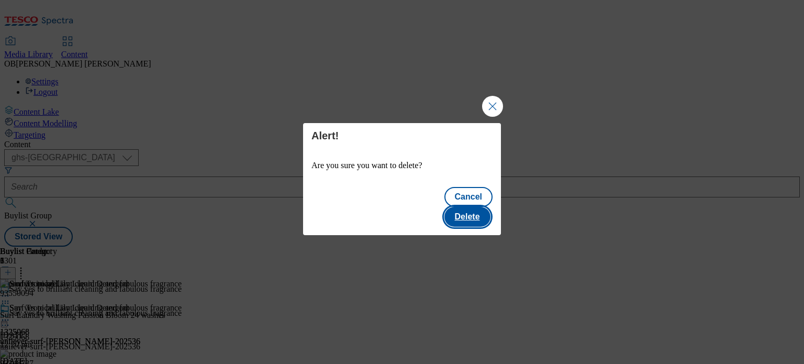
click at [471, 207] on button "Delete" at bounding box center [467, 217] width 46 height 20
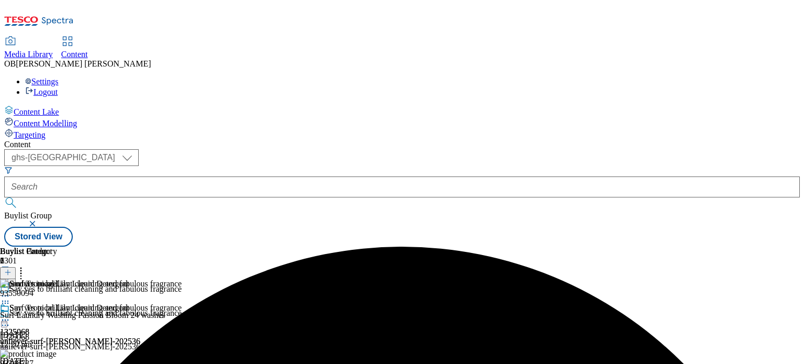
click at [12, 268] on icon at bounding box center [7, 271] width 7 height 7
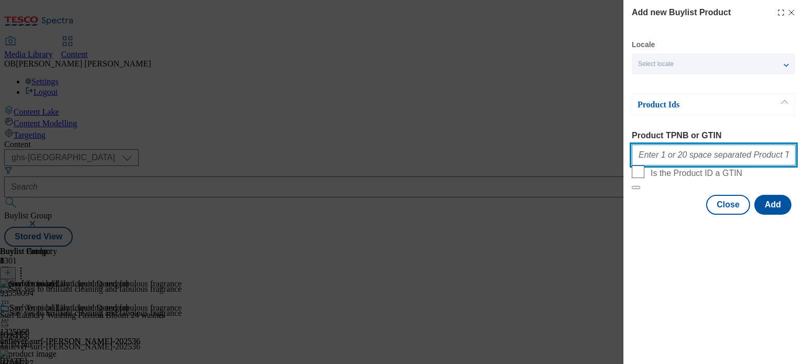
click at [711, 159] on input "Product TPNB or GTIN" at bounding box center [713, 154] width 164 height 21
paste input "93601403"
type input "93601403"
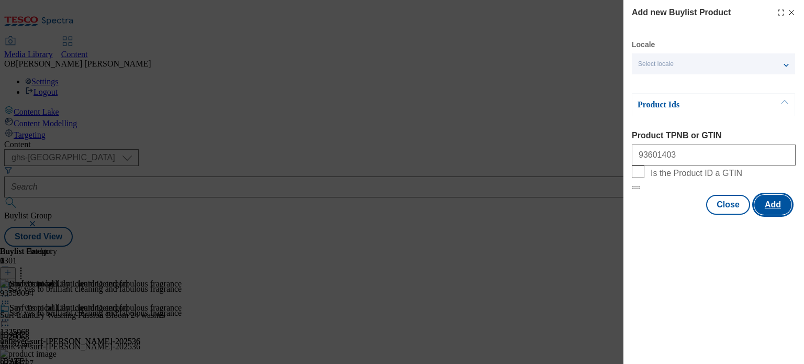
click at [773, 214] on button "Add" at bounding box center [772, 205] width 37 height 20
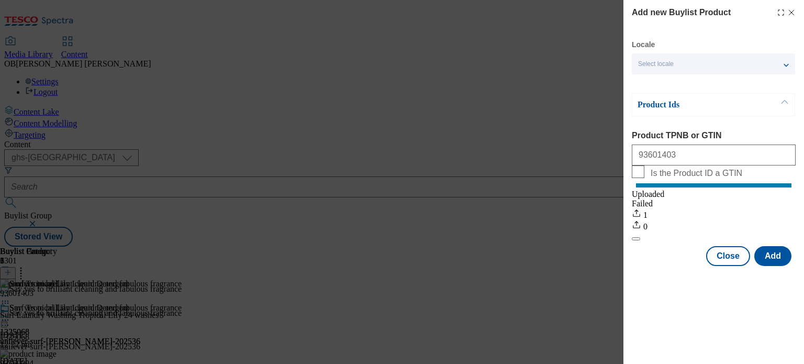
click at [791, 13] on line "Modal" at bounding box center [791, 12] width 5 height 5
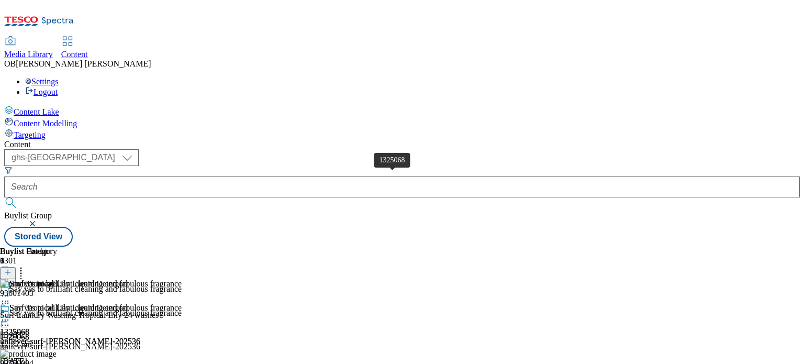
scroll to position [0, 125]
click at [26, 265] on icon at bounding box center [21, 270] width 10 height 10
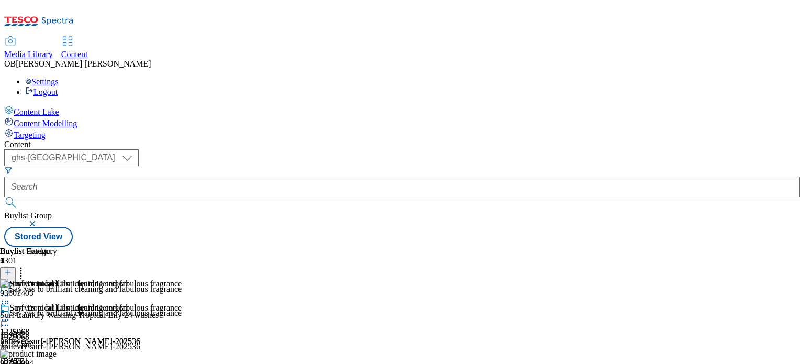
click at [10, 314] on icon at bounding box center [5, 319] width 10 height 10
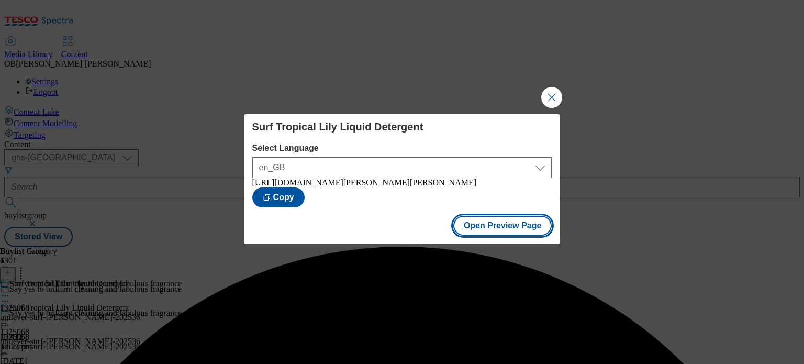
click at [502, 235] on button "Open Preview Page" at bounding box center [502, 226] width 99 height 20
click at [488, 228] on button "Open Preview Page" at bounding box center [502, 226] width 99 height 20
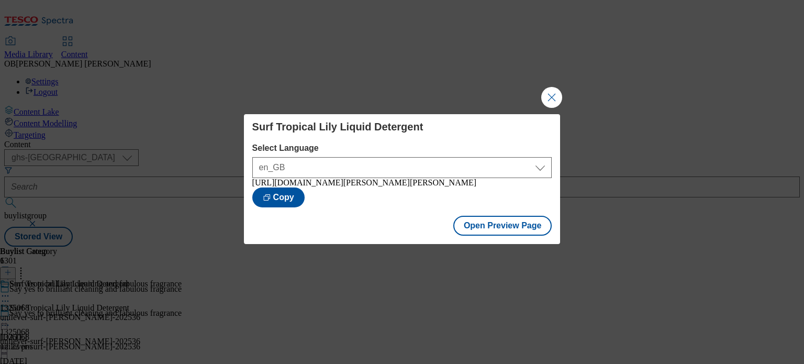
drag, startPoint x: 361, startPoint y: 212, endPoint x: 226, endPoint y: 190, distance: 136.7
click at [226, 190] on div "Surf Tropical Lily Liquid Detergent Select Language en_GB en_GB https://www.tes…" at bounding box center [402, 182] width 804 height 364
copy div "https://www.tesco.com/groceries/en-GB/buylists/unilever-surf-bety-202536/unilev…"
click at [513, 233] on button "Open Preview Page" at bounding box center [502, 226] width 99 height 20
click at [559, 93] on button "Close Modal" at bounding box center [551, 97] width 21 height 21
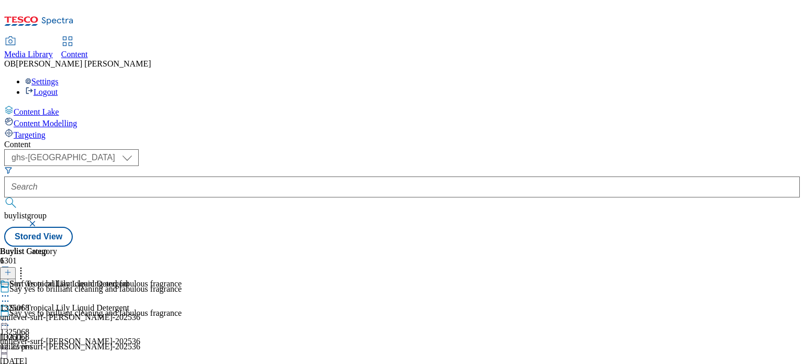
click at [10, 290] on icon at bounding box center [5, 295] width 10 height 10
click at [739, 246] on div "Buylist Group 6301 Say yes to brilliant cleaning and fabulous fragrance Say yes…" at bounding box center [401, 246] width 795 height 0
click at [10, 290] on icon at bounding box center [5, 295] width 10 height 10
click at [10, 314] on icon at bounding box center [5, 319] width 10 height 10
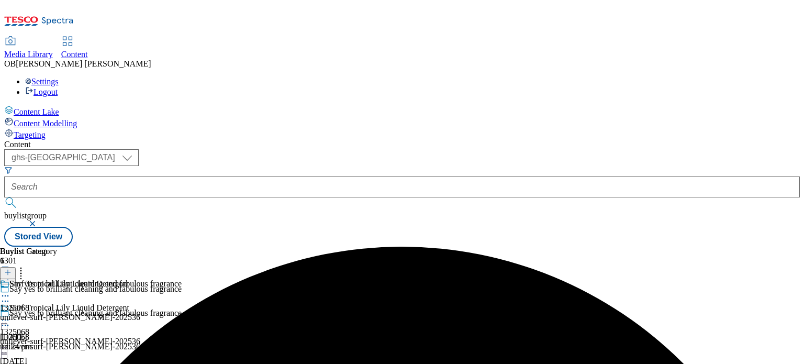
click at [10, 314] on icon at bounding box center [5, 319] width 10 height 10
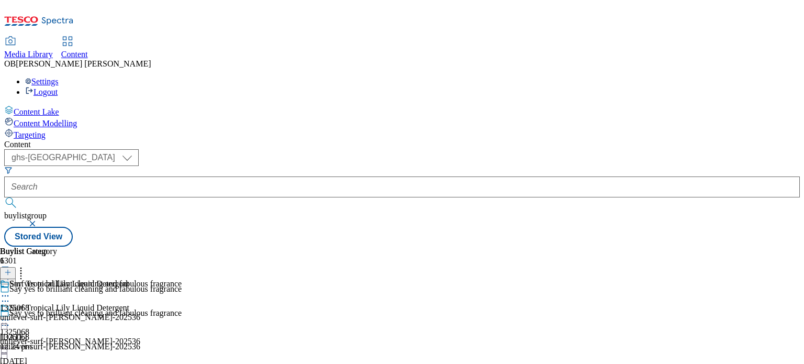
click at [140, 303] on div "Surf Tropical Lily Liquid Detergent" at bounding box center [70, 315] width 140 height 24
click at [4, 319] on circle at bounding box center [3, 320] width 2 height 2
click at [10, 314] on icon at bounding box center [5, 319] width 10 height 10
click at [61, 140] on div "Content Lake Content Modelling Targeting" at bounding box center [401, 122] width 795 height 35
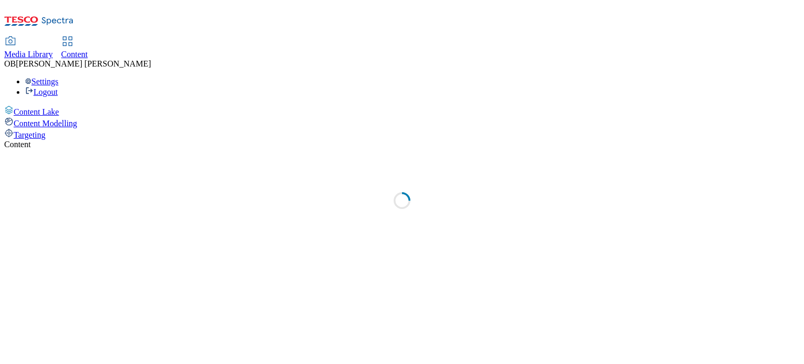
select select "ghs-[GEOGRAPHIC_DATA]"
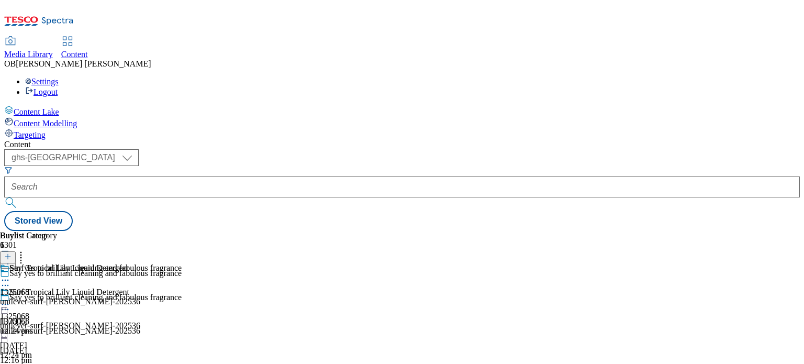
click at [10, 299] on icon at bounding box center [5, 304] width 10 height 10
click at [182, 316] on div "Say yes to brilliant cleaning and fabulous fragrance 1325068 unilever-surf-bety…" at bounding box center [91, 299] width 182 height 72
click at [10, 299] on icon at bounding box center [5, 304] width 10 height 10
